Goal: Use online tool/utility

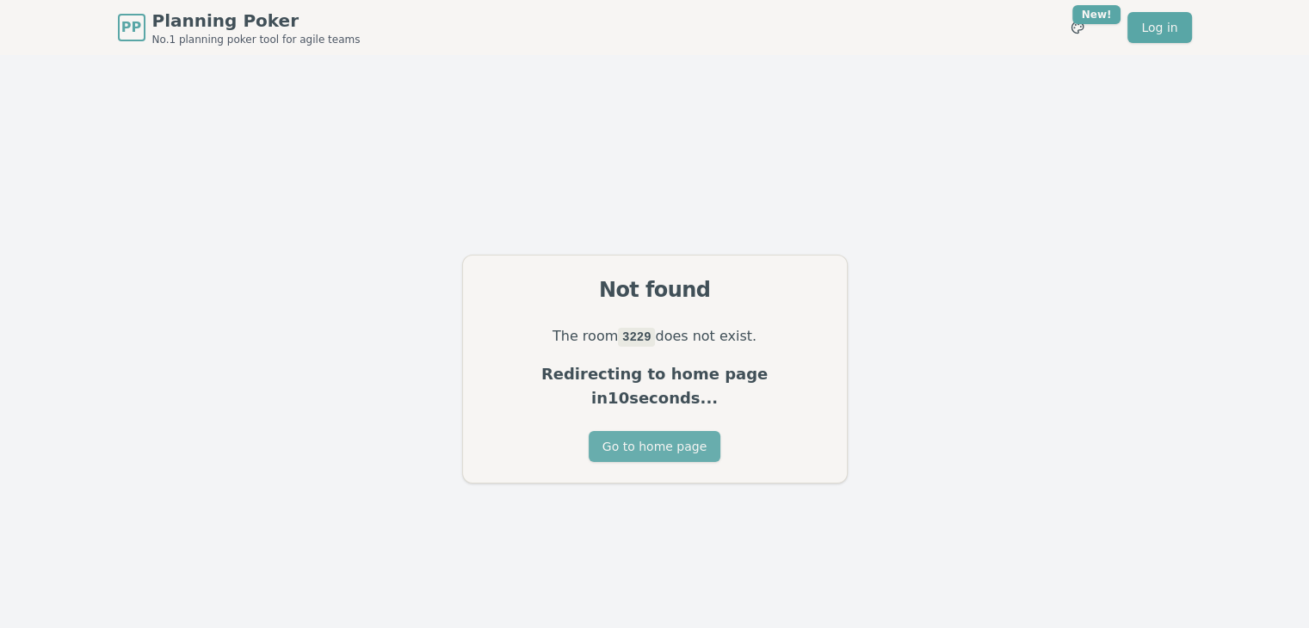
click at [654, 434] on button "Go to home page" at bounding box center [655, 446] width 132 height 31
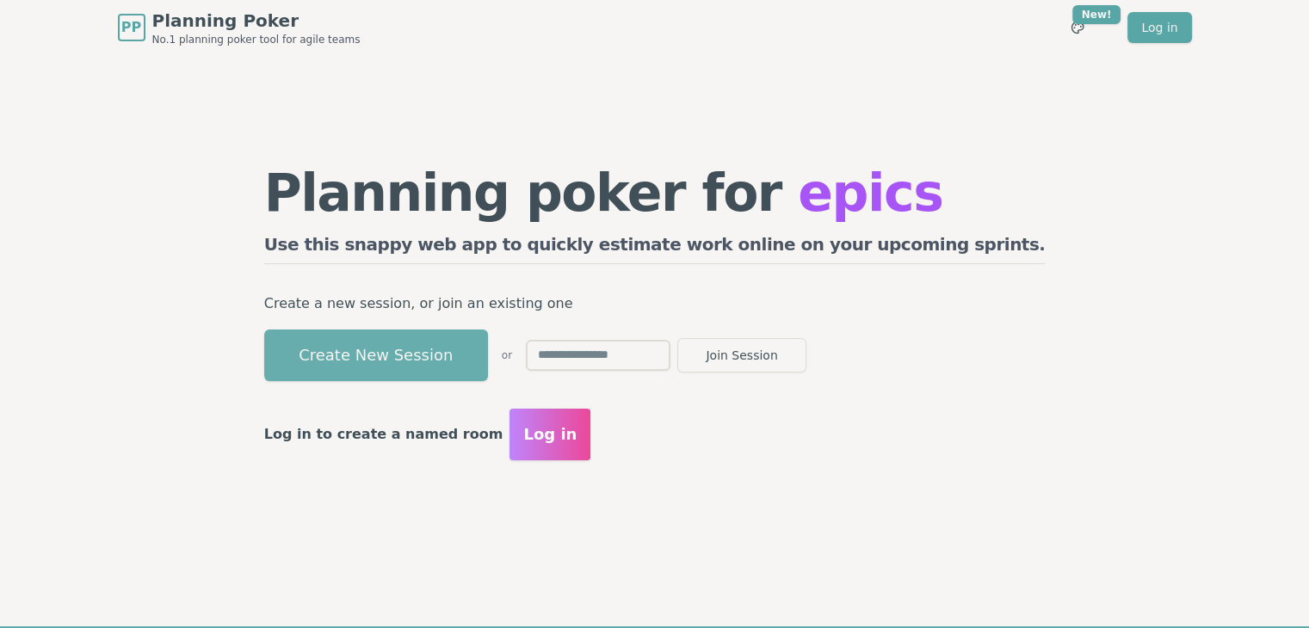
click at [466, 348] on button "Create New Session" at bounding box center [376, 356] width 224 height 52
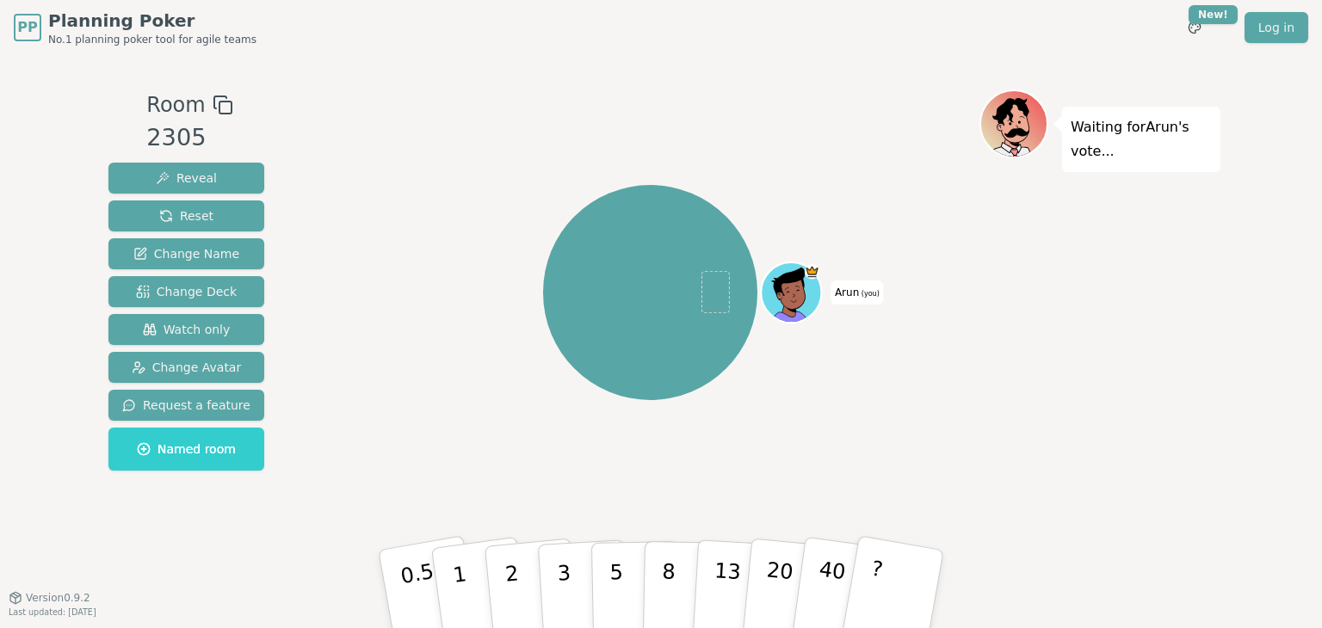
click at [574, 0] on div "PP Planning Poker No.1 planning poker tool for agile teams Toggle theme New! Lo…" at bounding box center [661, 27] width 1294 height 55
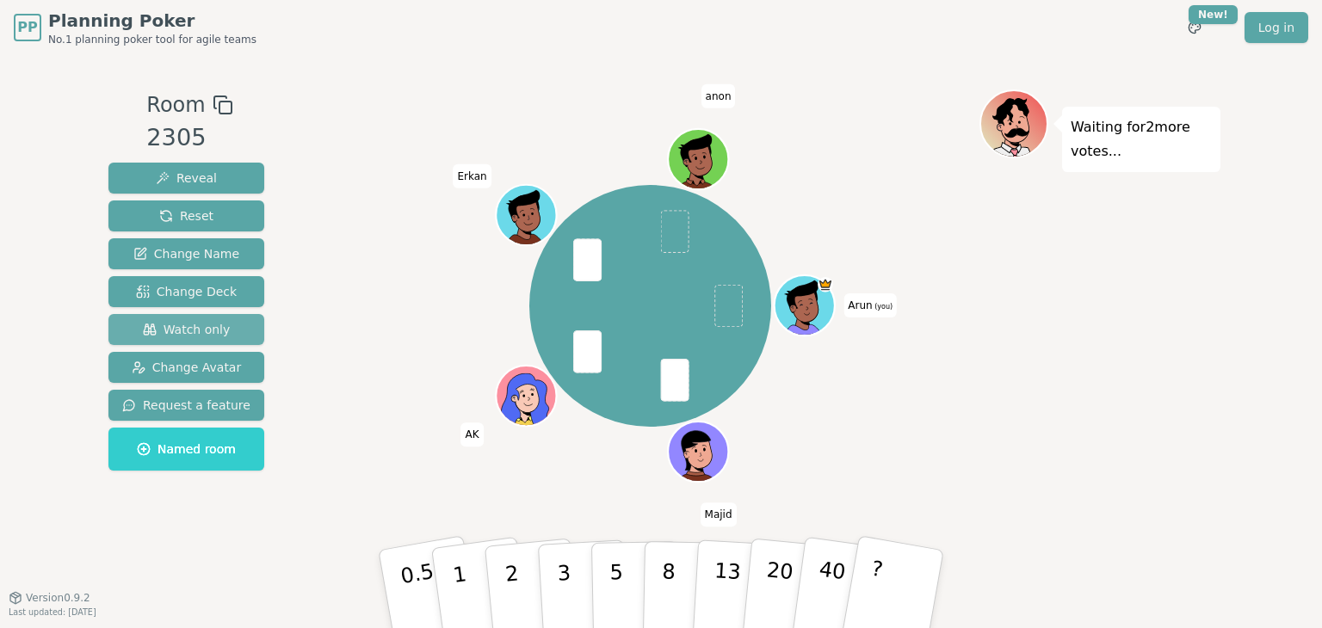
click at [203, 327] on span "Watch only" at bounding box center [187, 329] width 88 height 17
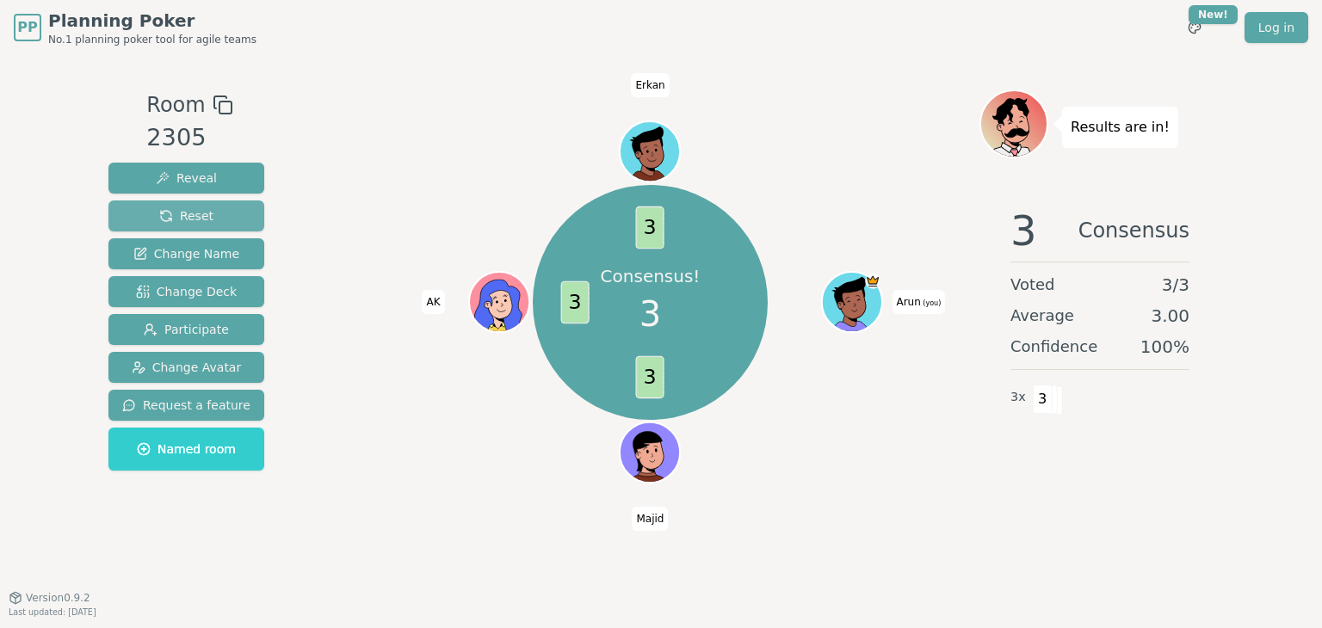
click at [176, 207] on span "Reset" at bounding box center [186, 215] width 54 height 17
click at [182, 207] on span "Reset" at bounding box center [186, 215] width 54 height 17
